Goal: Information Seeking & Learning: Find specific fact

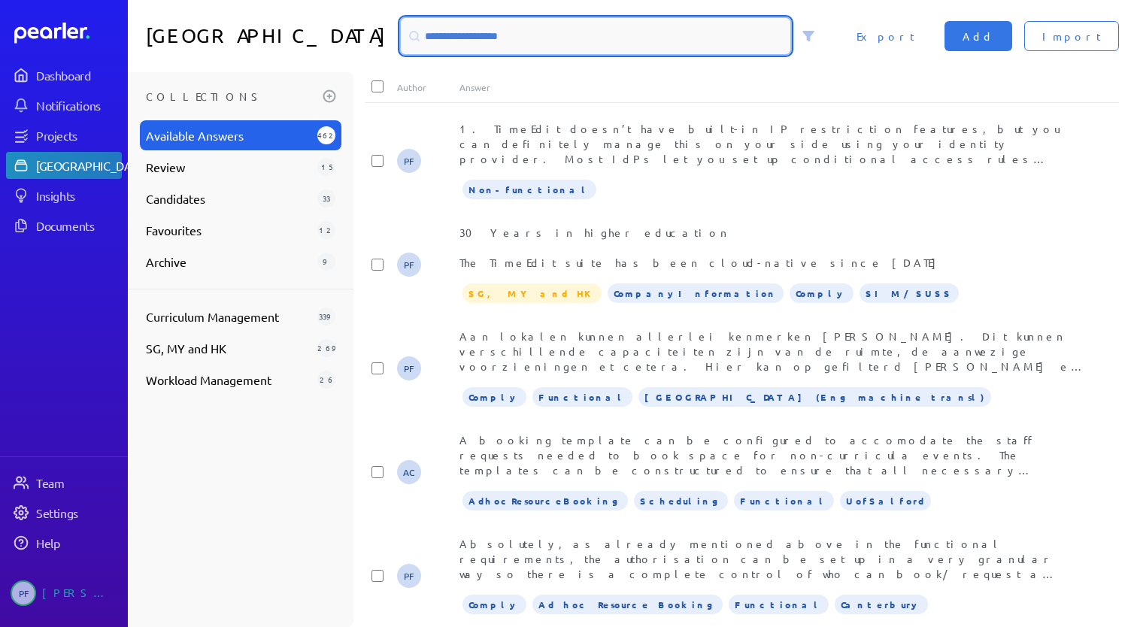
click at [531, 40] on input at bounding box center [595, 36] width 389 height 36
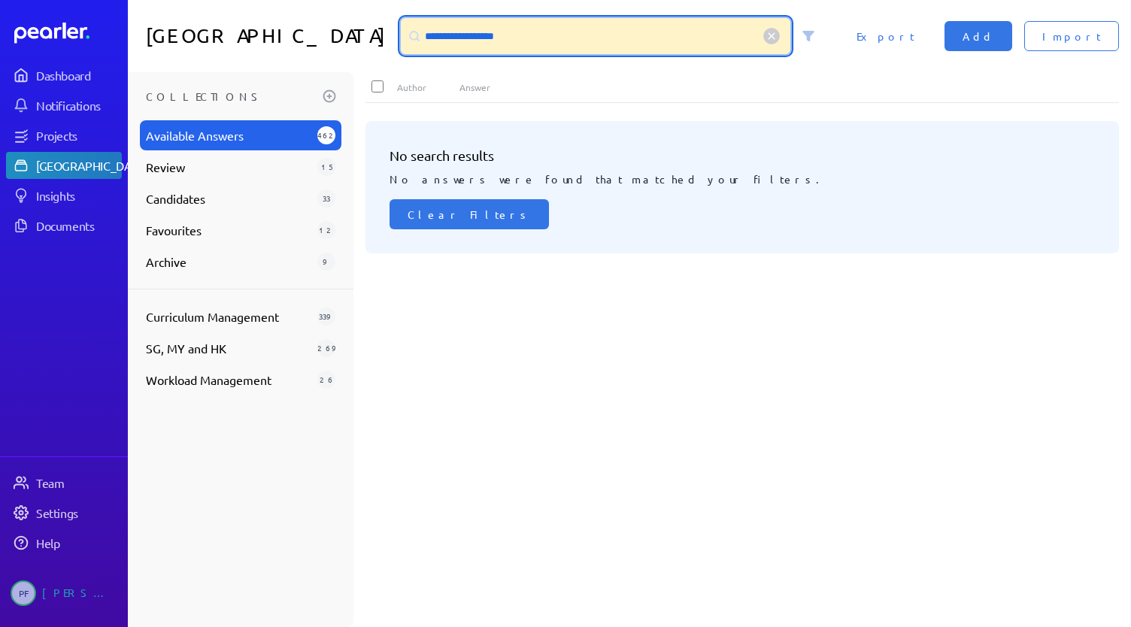
click at [489, 40] on input "**********" at bounding box center [595, 36] width 389 height 36
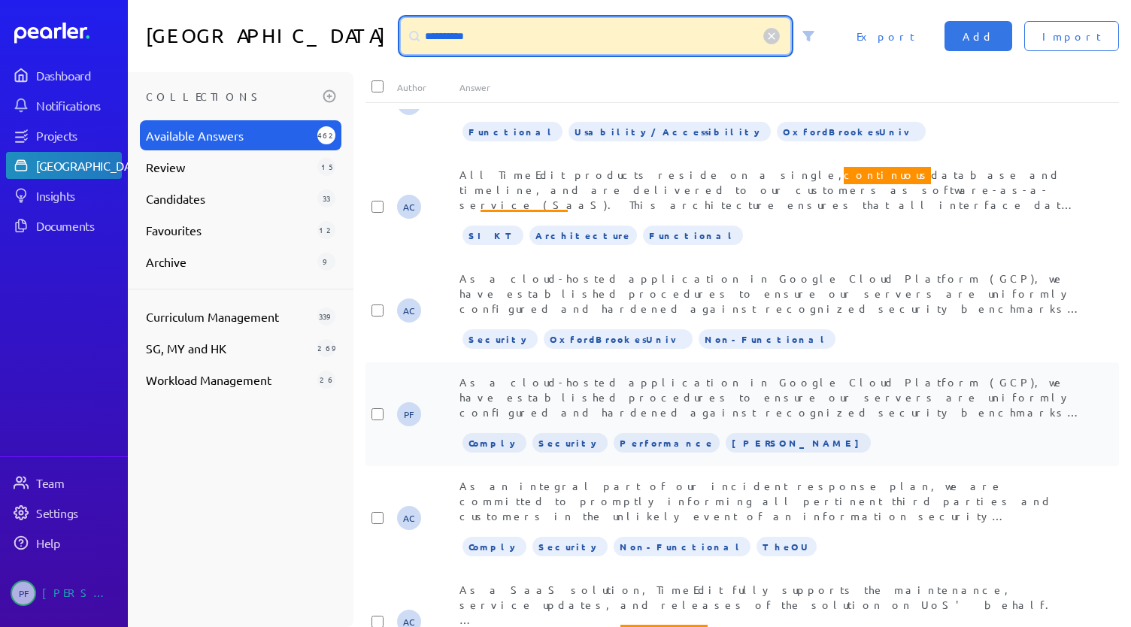
scroll to position [501, 0]
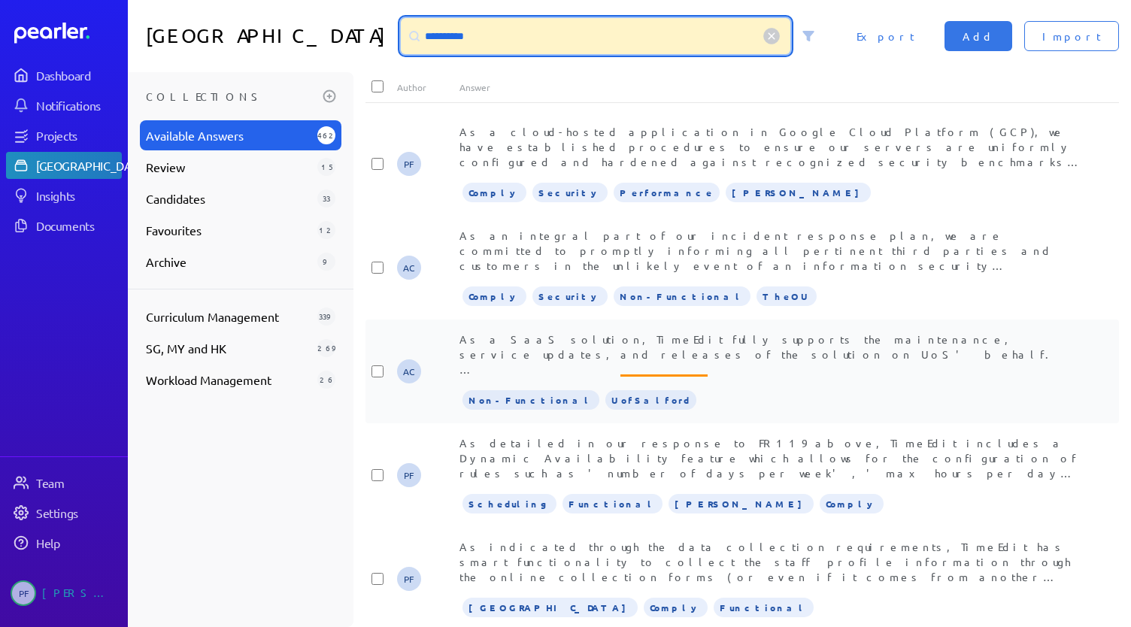
type input "**********"
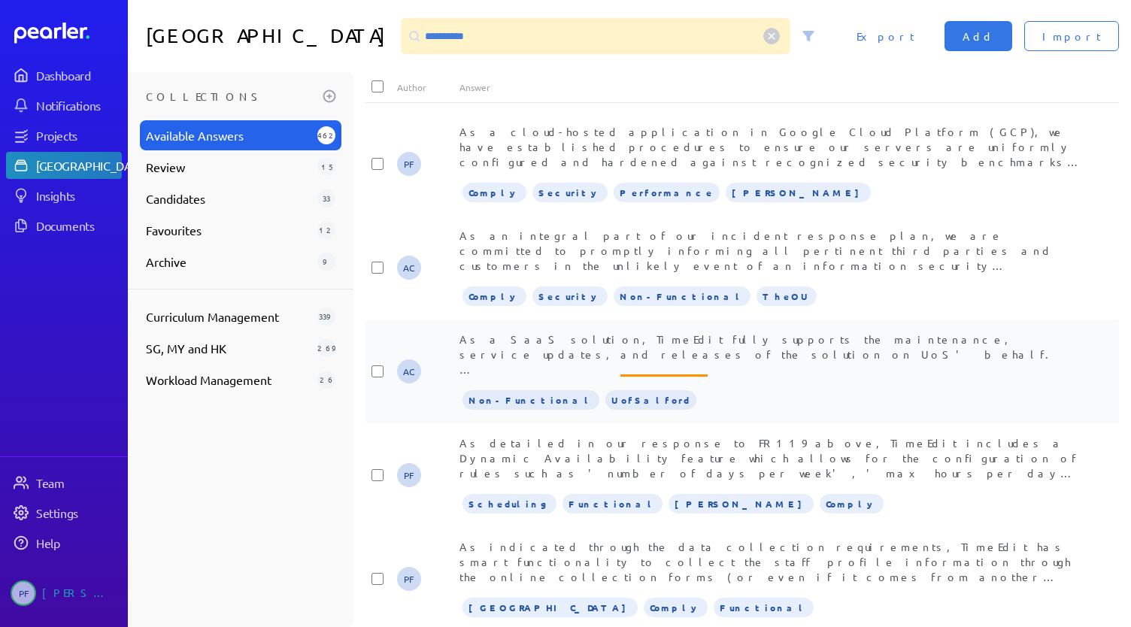
click at [620, 374] on span "continuous" at bounding box center [663, 384] width 87 height 20
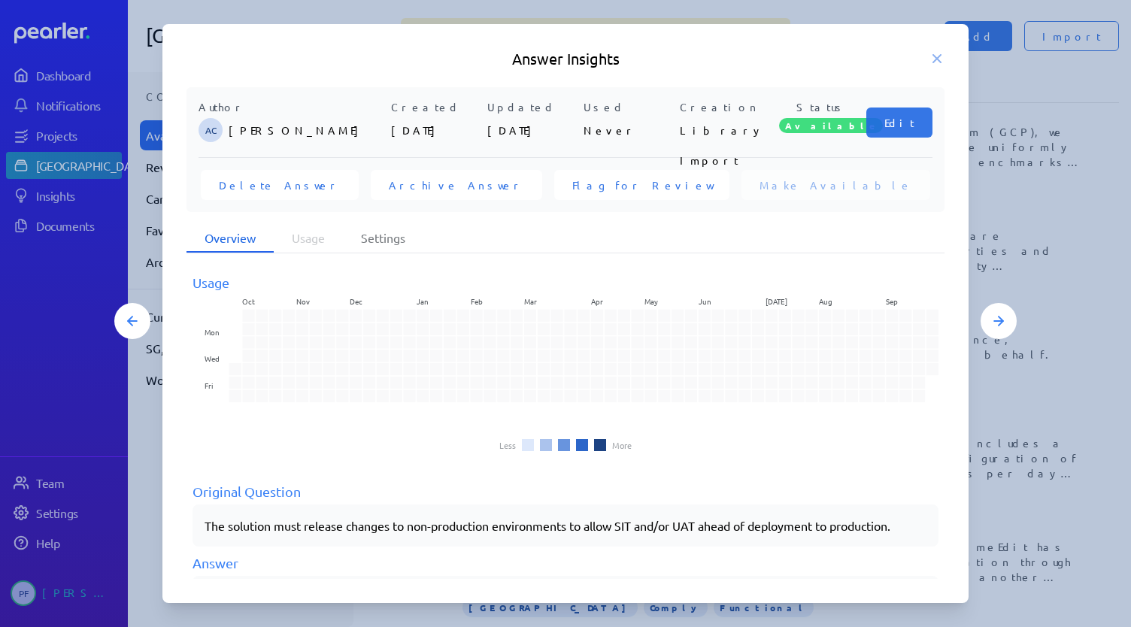
scroll to position [250, 0]
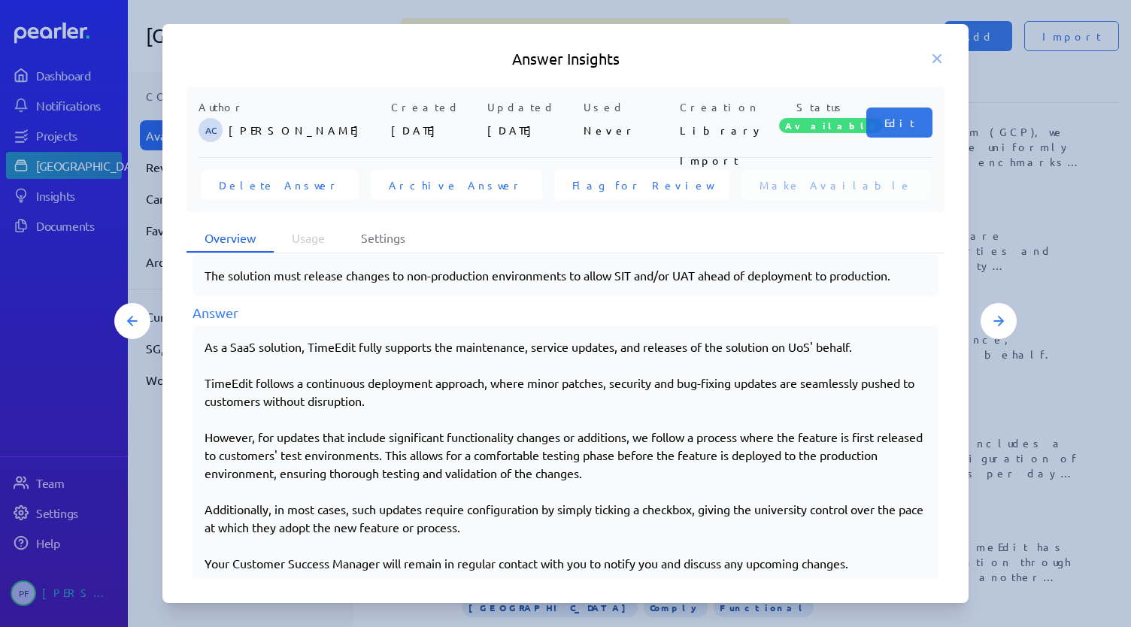
drag, startPoint x: 204, startPoint y: 345, endPoint x: 268, endPoint y: 347, distance: 64.7
click at [268, 347] on div "As a SaaS solution, TimeEdit fully supports the maintenance, service updates, a…" at bounding box center [565, 455] width 746 height 259
click at [268, 347] on div "As a SaaS solution, TimeEdit fully supports the maintenance, service updates, a…" at bounding box center [566, 455] width 722 height 235
drag, startPoint x: 207, startPoint y: 344, endPoint x: 426, endPoint y: 404, distance: 226.7
click at [426, 404] on div "As a SaaS solution, TimeEdit fully supports the maintenance, service updates, a…" at bounding box center [566, 455] width 722 height 235
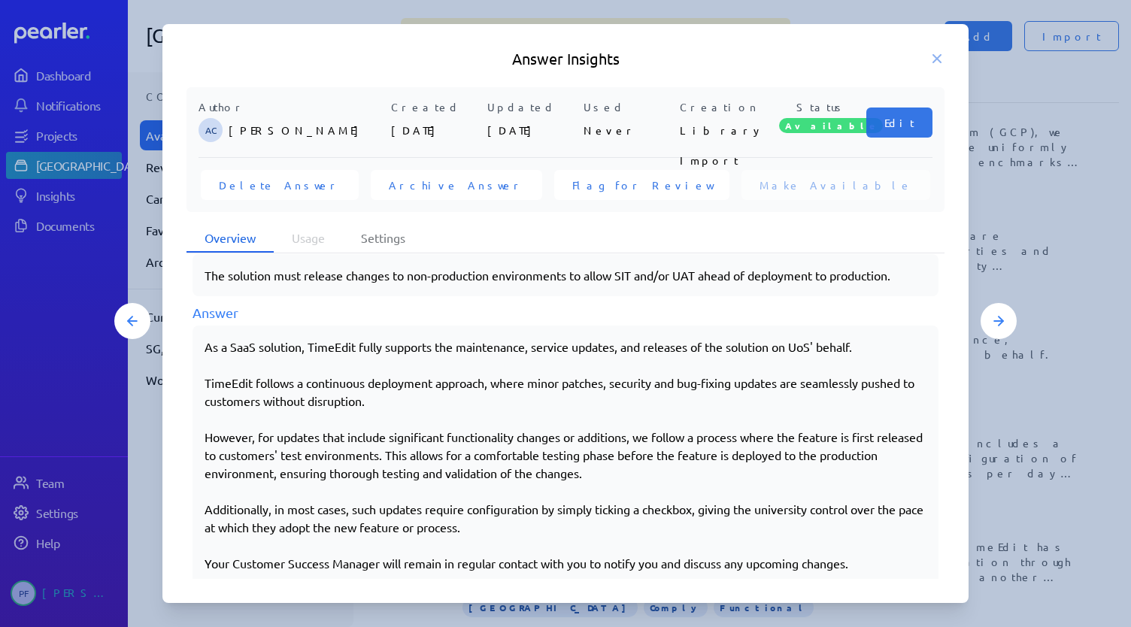
copy div "As a SaaS solution, TimeEdit fully supports the maintenance, service updates, a…"
click at [208, 394] on div "As a SaaS solution, TimeEdit fully supports the maintenance, service updates, a…" at bounding box center [566, 455] width 722 height 235
drag, startPoint x: 383, startPoint y: 401, endPoint x: 202, endPoint y: 380, distance: 183.2
click at [202, 380] on div "As a SaaS solution, TimeEdit fully supports the maintenance, service updates, a…" at bounding box center [565, 455] width 746 height 259
copy div "TimeEdit follows a continuous deployment approach, where minor patches, securit…"
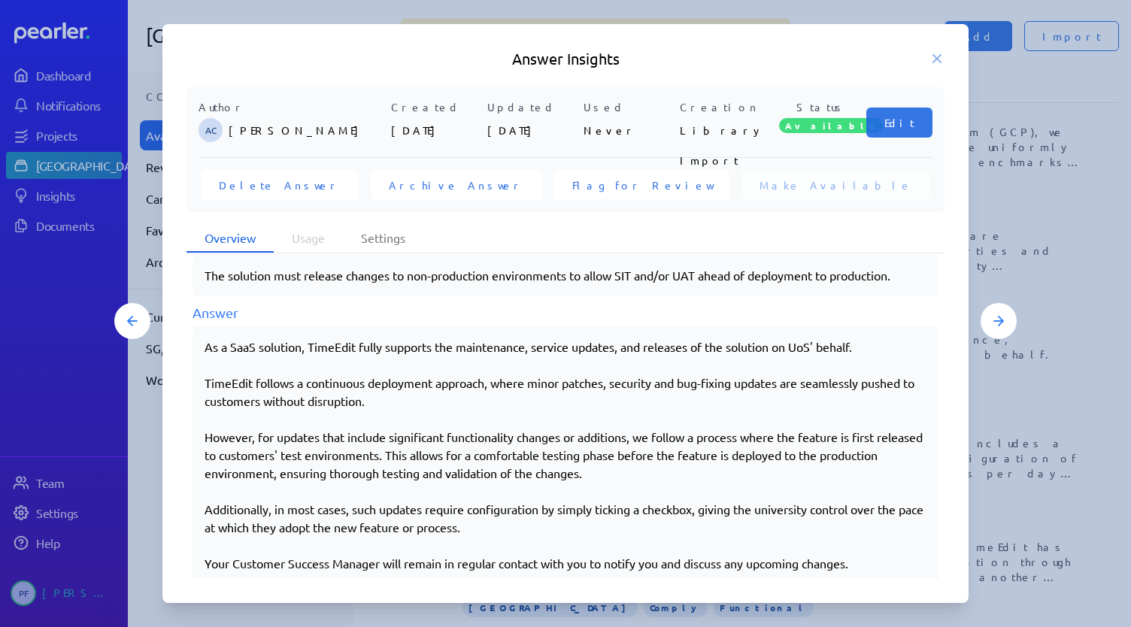
drag, startPoint x: 206, startPoint y: 432, endPoint x: 671, endPoint y: 465, distance: 465.8
click at [671, 465] on div "As a SaaS solution, TimeEdit fully supports the maintenance, service updates, a…" at bounding box center [566, 455] width 722 height 235
copy div "However, for updates that include significant functionality changes or addition…"
